Goal: Navigation & Orientation: Go to known website

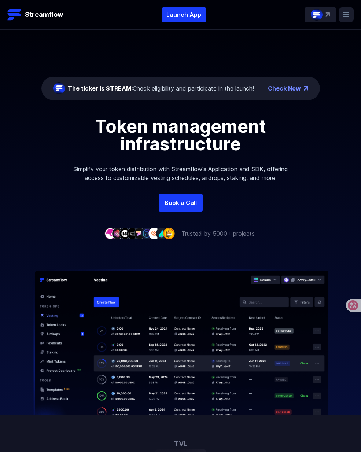
click at [281, 72] on div "The ticker is STREAM: Check eligibility and participate in the launch! Check No…" at bounding box center [180, 112] width 361 height 164
drag, startPoint x: 163, startPoint y: 89, endPoint x: 218, endPoint y: 87, distance: 54.7
click at [205, 88] on div "The ticker is STREAM: Check eligibility and participate in the launch!" at bounding box center [161, 88] width 186 height 9
click at [220, 87] on div "The ticker is STREAM: Check eligibility and participate in the launch!" at bounding box center [161, 88] width 186 height 9
drag, startPoint x: 165, startPoint y: 91, endPoint x: 137, endPoint y: 91, distance: 27.9
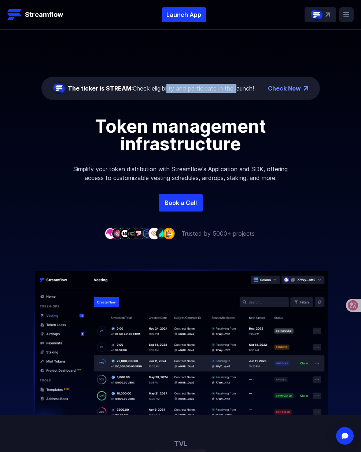
click at [139, 91] on div "The ticker is STREAM: Check eligibility and participate in the launch!" at bounding box center [161, 88] width 186 height 9
click at [224, 90] on div "The ticker is STREAM: Check eligibility and participate in the launch!" at bounding box center [161, 88] width 186 height 9
drag, startPoint x: 235, startPoint y: 90, endPoint x: 161, endPoint y: 64, distance: 78.1
click at [154, 88] on div "The ticker is STREAM: Check eligibility and participate in the launch!" at bounding box center [161, 88] width 186 height 9
click at [165, 59] on div "The ticker is STREAM: Check eligibility and participate in the launch! Check No…" at bounding box center [180, 112] width 361 height 164
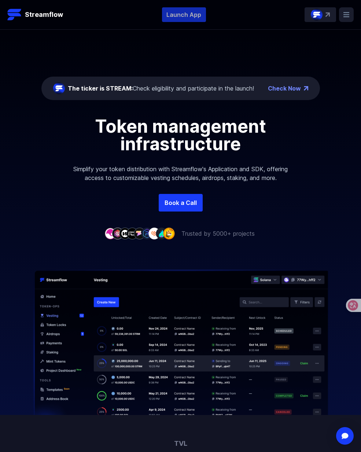
click at [168, 14] on p "Launch App" at bounding box center [184, 14] width 44 height 15
